Goal: Find contact information: Find contact information

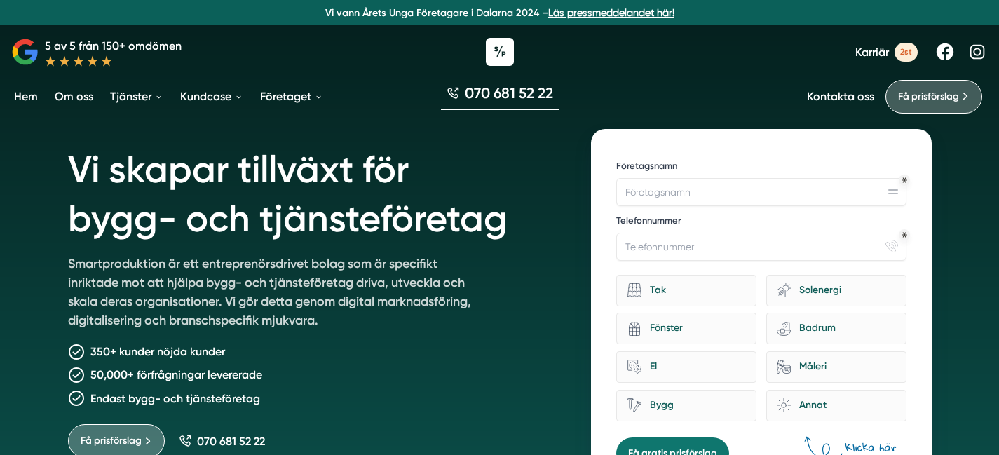
click at [842, 99] on link "Kontakta oss" at bounding box center [840, 96] width 67 height 13
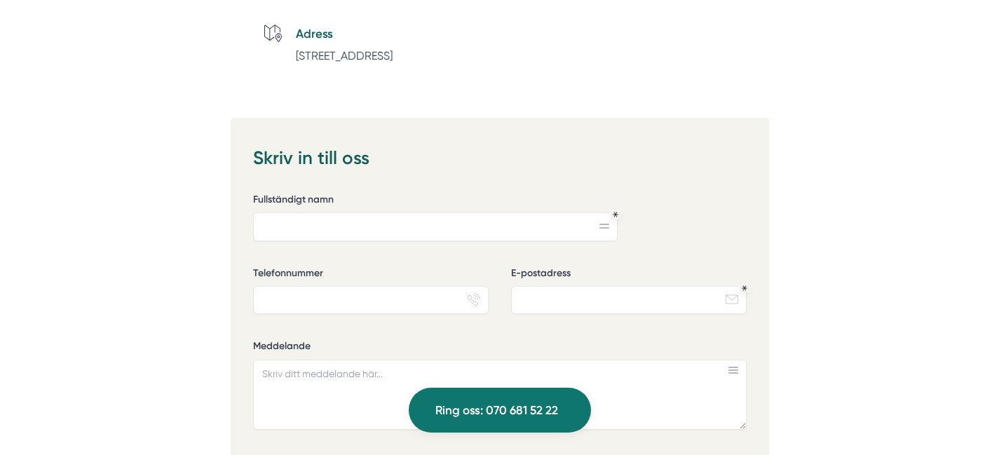
scroll to position [917, 0]
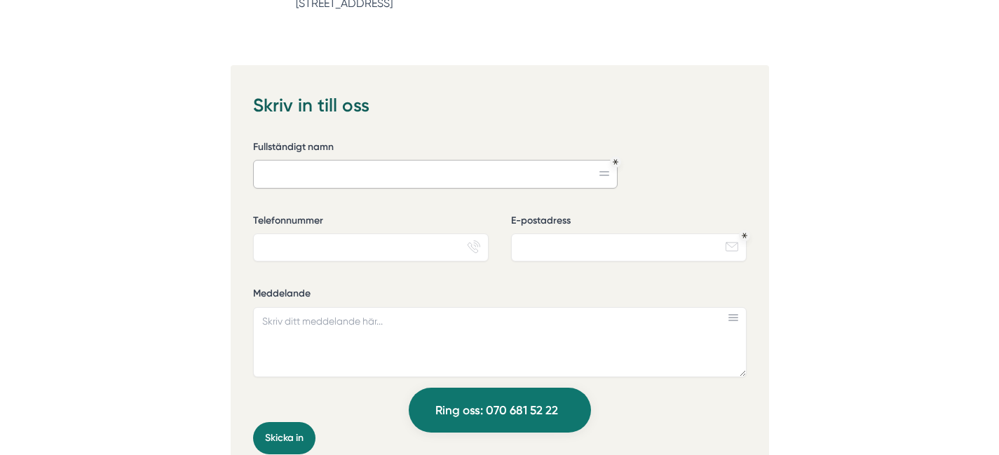
click at [320, 173] on input "Fullständigt namn" at bounding box center [435, 174] width 365 height 28
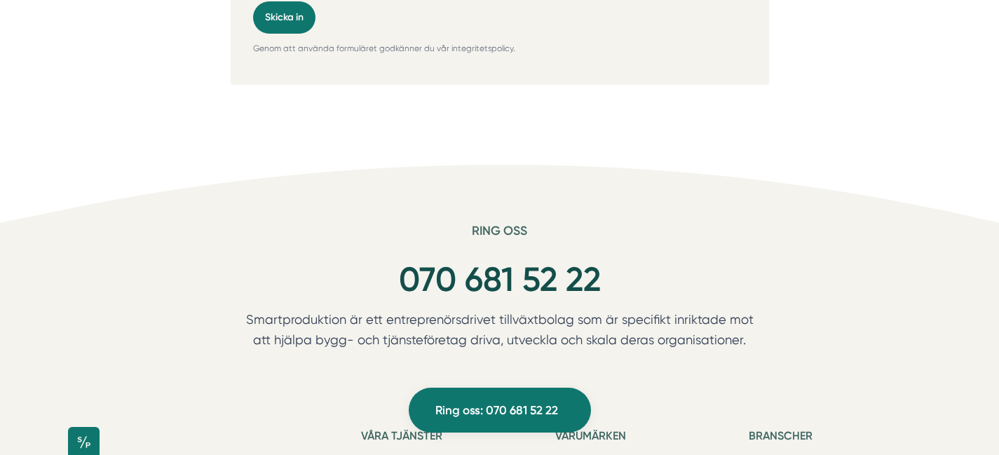
scroll to position [1128, 0]
